Goal: Task Accomplishment & Management: Use online tool/utility

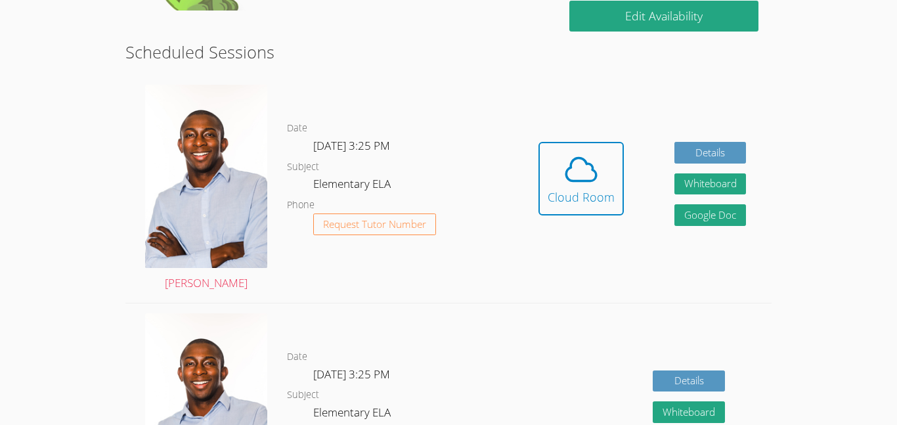
scroll to position [303, 0]
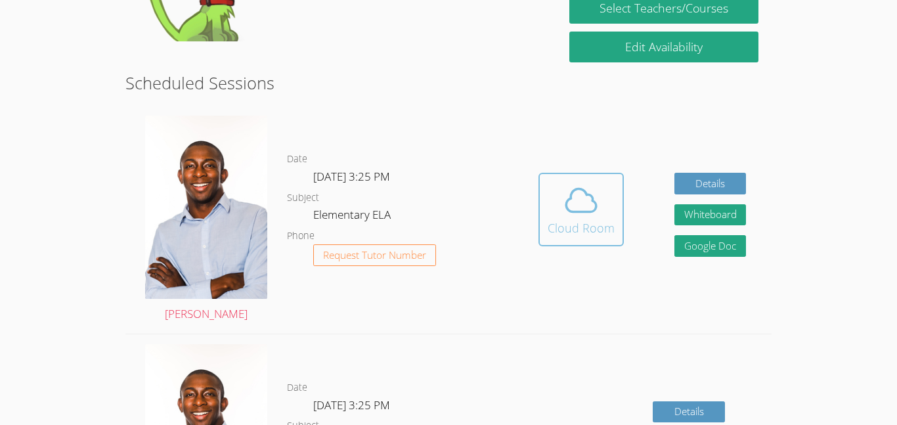
click at [582, 223] on div "Cloud Room" at bounding box center [581, 228] width 67 height 18
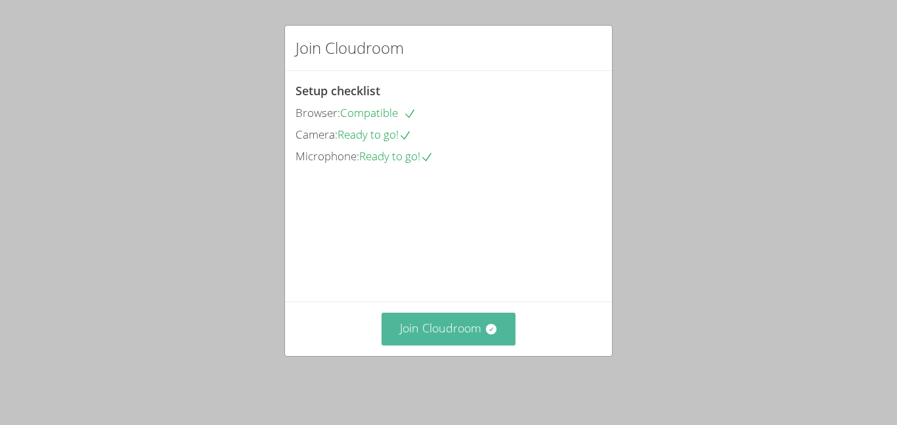
click at [437, 343] on button "Join Cloudroom" at bounding box center [449, 329] width 135 height 32
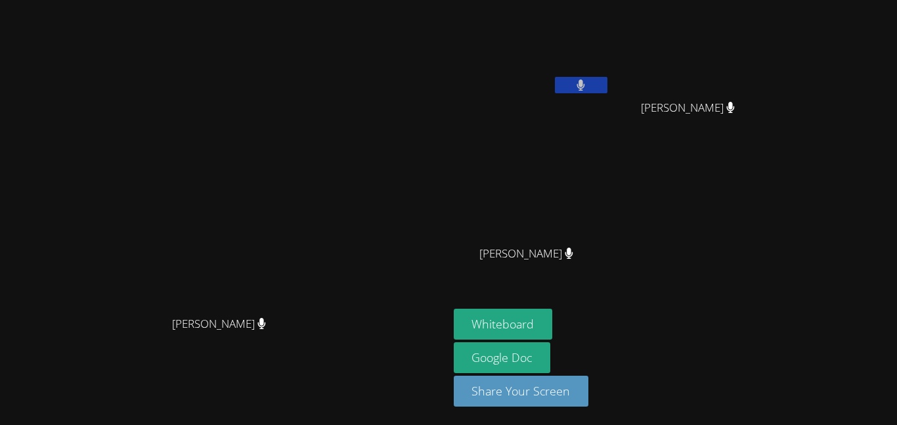
click at [599, 275] on div "[PERSON_NAME]" at bounding box center [532, 265] width 156 height 53
click at [553, 314] on button "Whiteboard" at bounding box center [503, 324] width 99 height 31
click at [588, 82] on icon at bounding box center [581, 84] width 14 height 11
click at [607, 94] on div at bounding box center [581, 87] width 53 height 20
click at [607, 91] on button at bounding box center [581, 85] width 53 height 16
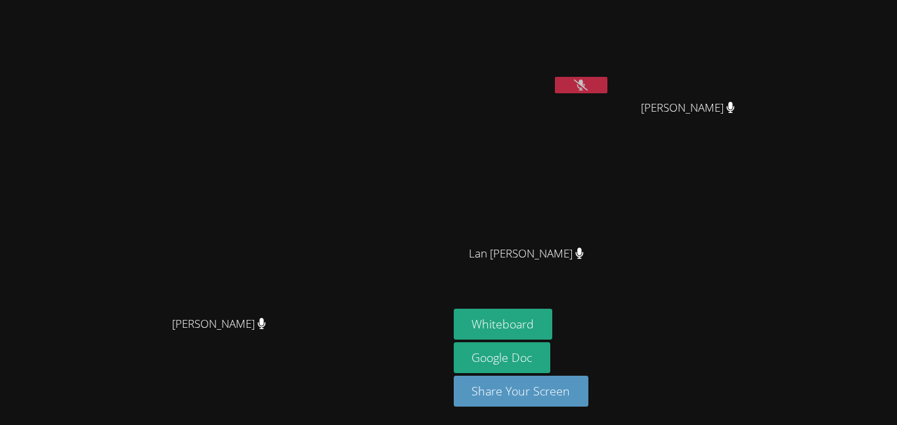
click at [607, 91] on button at bounding box center [581, 85] width 53 height 16
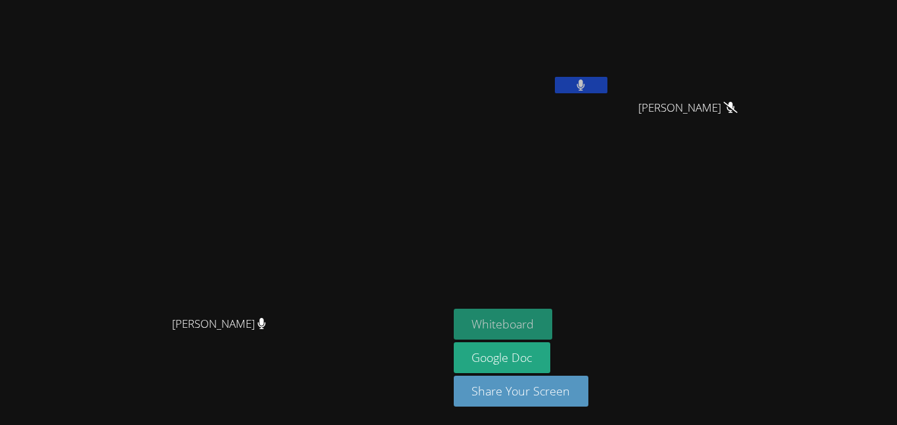
click at [553, 325] on button "Whiteboard" at bounding box center [503, 324] width 99 height 31
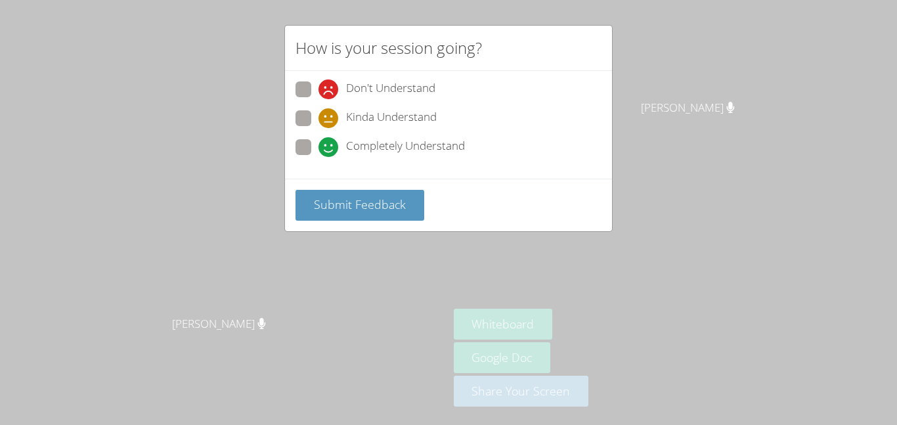
click at [319, 157] on span at bounding box center [319, 157] width 0 height 0
click at [319, 148] on input "Completely Understand" at bounding box center [324, 144] width 11 height 11
radio input "true"
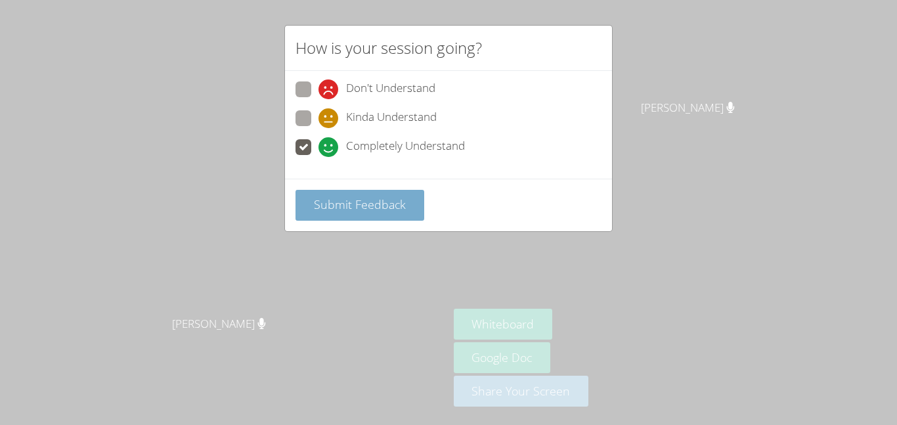
click at [332, 200] on span "Submit Feedback" at bounding box center [360, 204] width 92 height 16
